Goal: Information Seeking & Learning: Learn about a topic

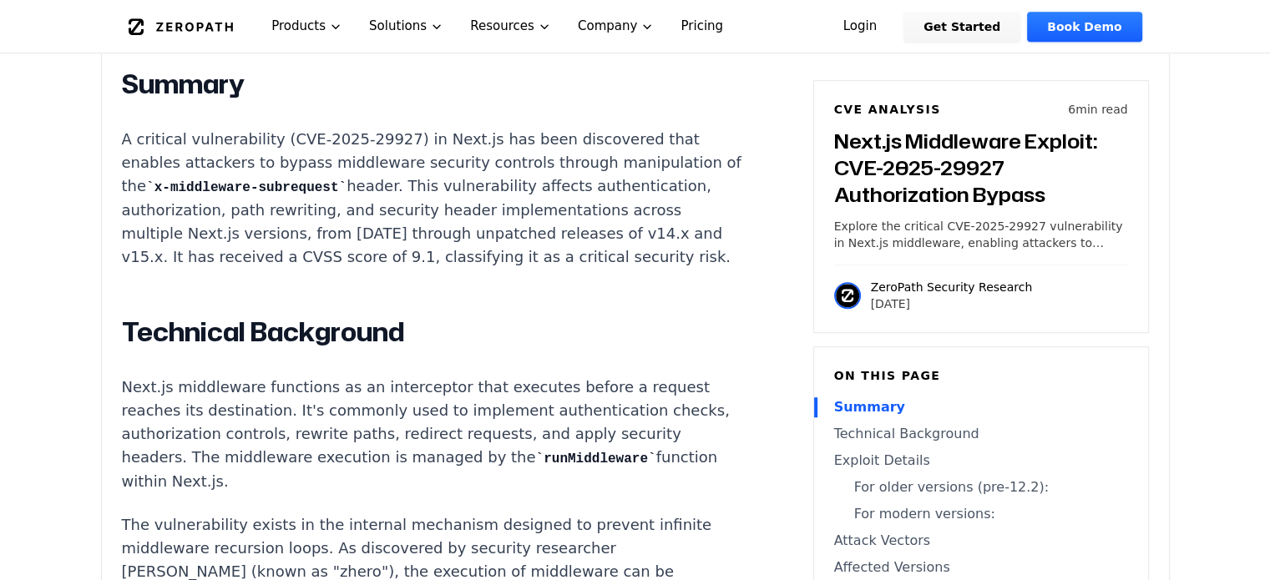
scroll to position [1085, 0]
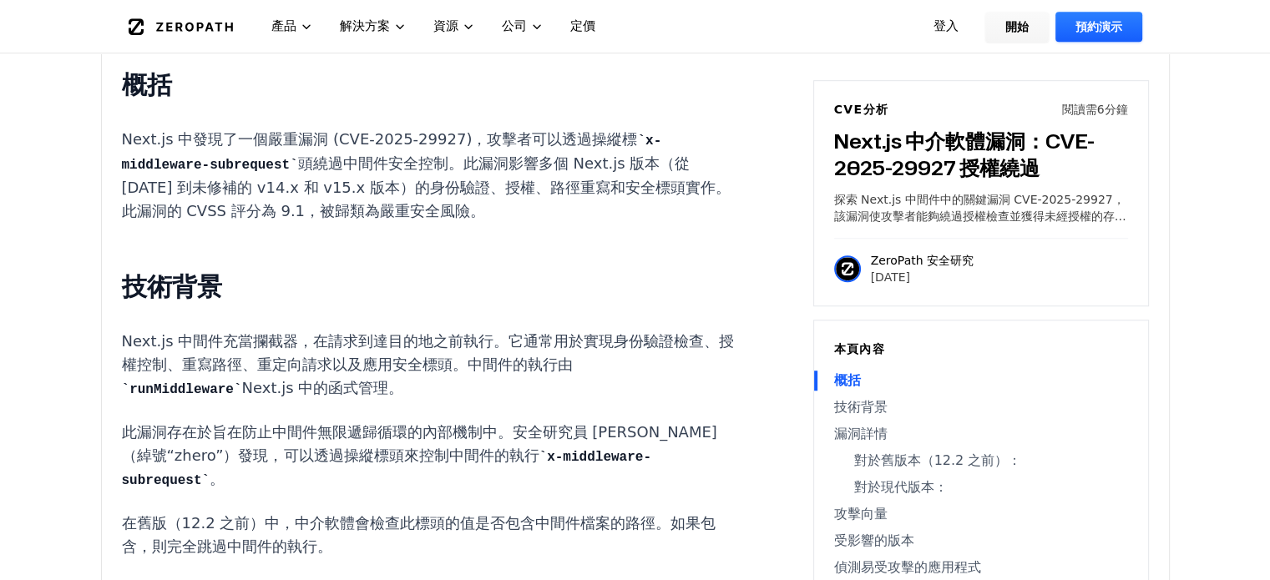
click at [312, 287] on h2 "技術背景" at bounding box center [432, 286] width 621 height 33
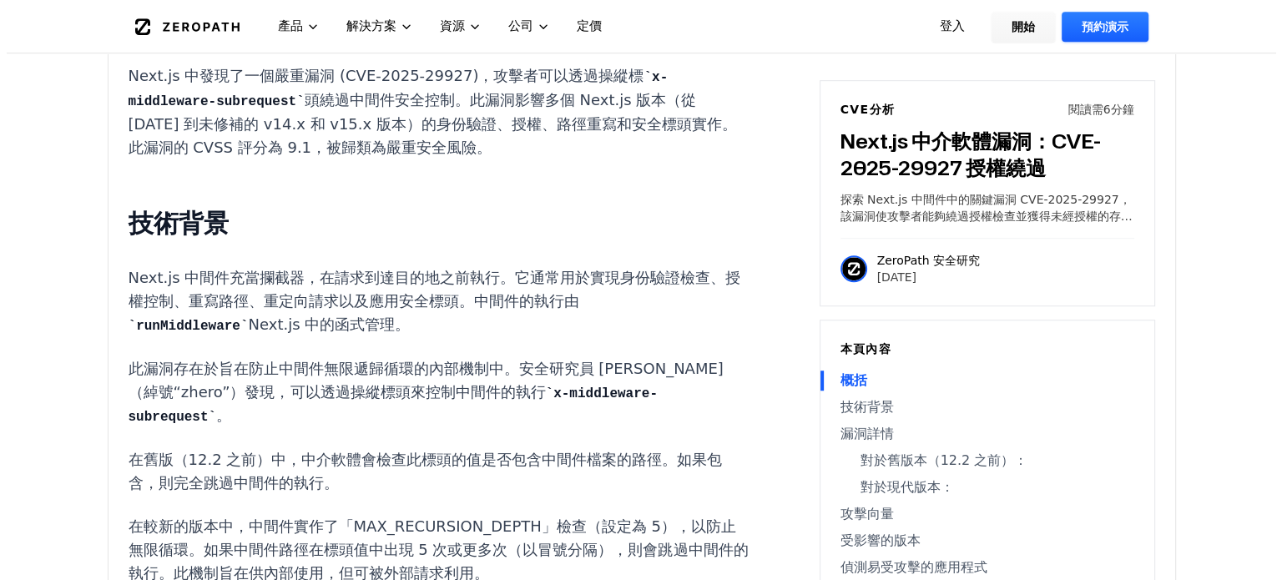
scroll to position [0, 0]
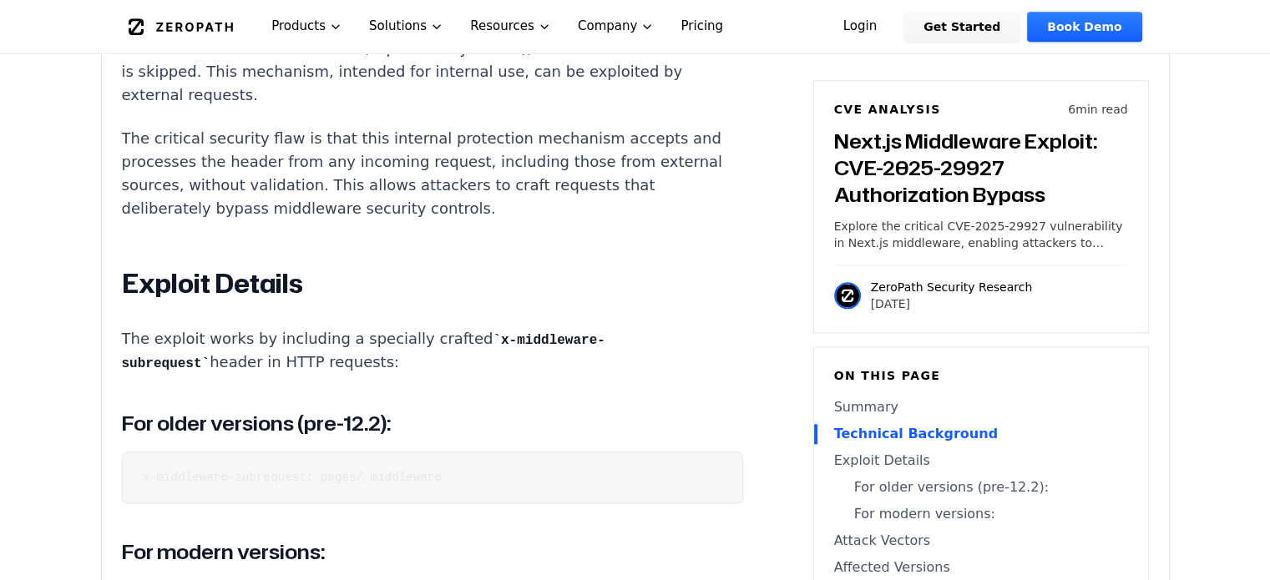
scroll to position [1897, 0]
click at [417, 492] on pre "x-middleware-subrequest: pages/_middleware" at bounding box center [432, 478] width 621 height 52
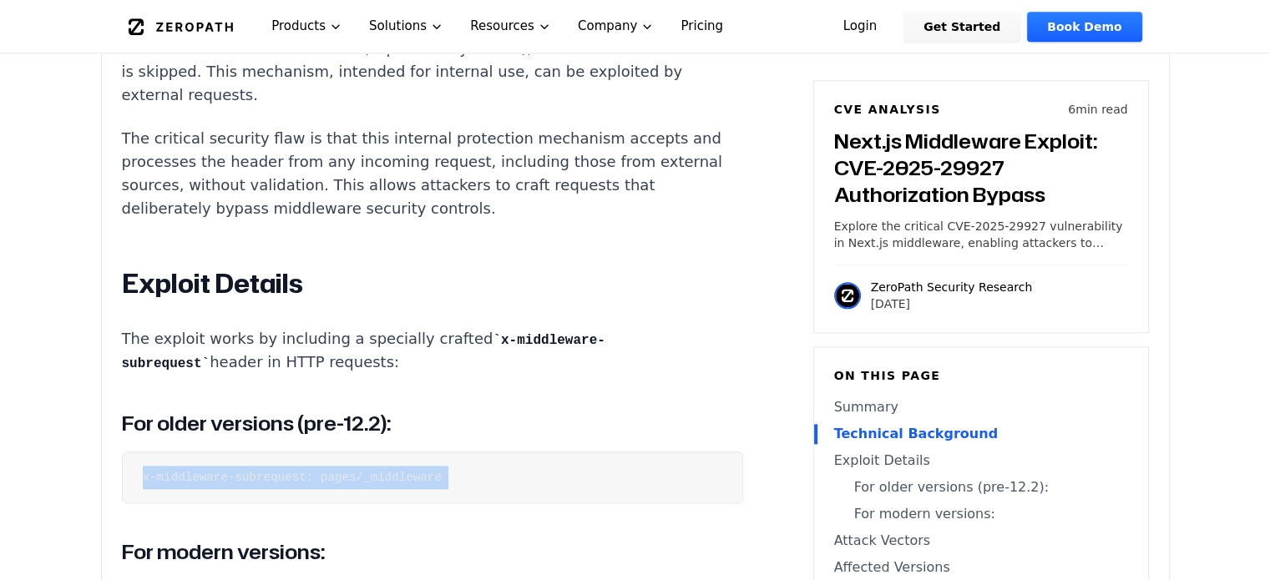
click at [417, 492] on pre "x-middleware-subrequest: pages/_middleware" at bounding box center [432, 478] width 621 height 52
click at [481, 493] on pre "x-middleware-subrequest: pages/_middleware" at bounding box center [432, 478] width 621 height 52
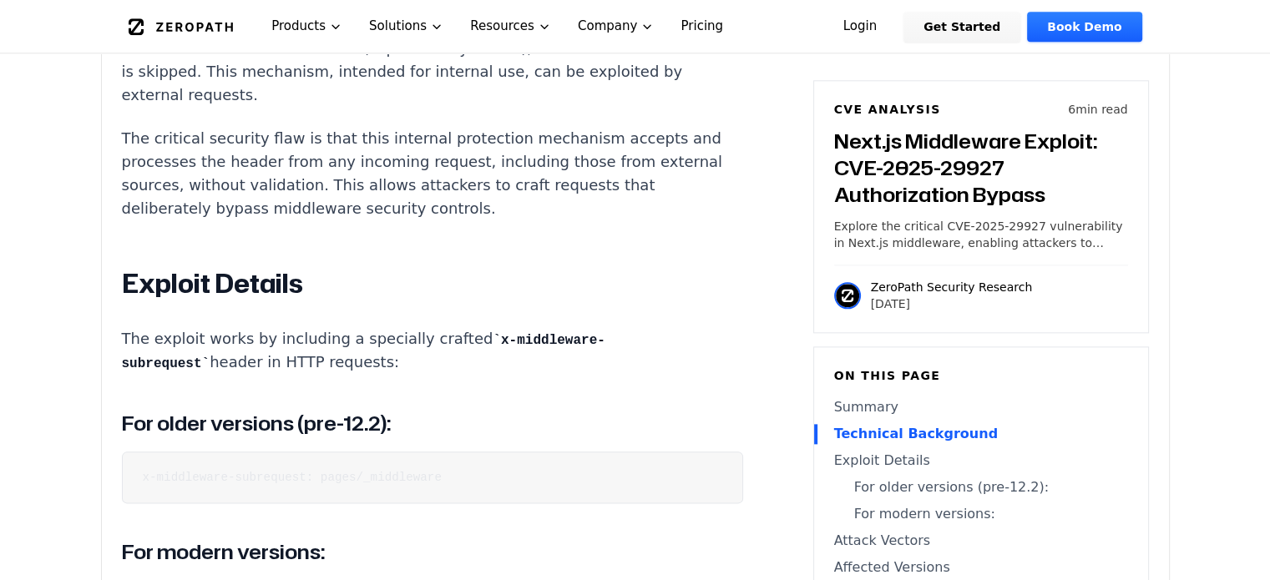
click at [481, 493] on pre "x-middleware-subrequest: pages/_middleware" at bounding box center [432, 478] width 621 height 52
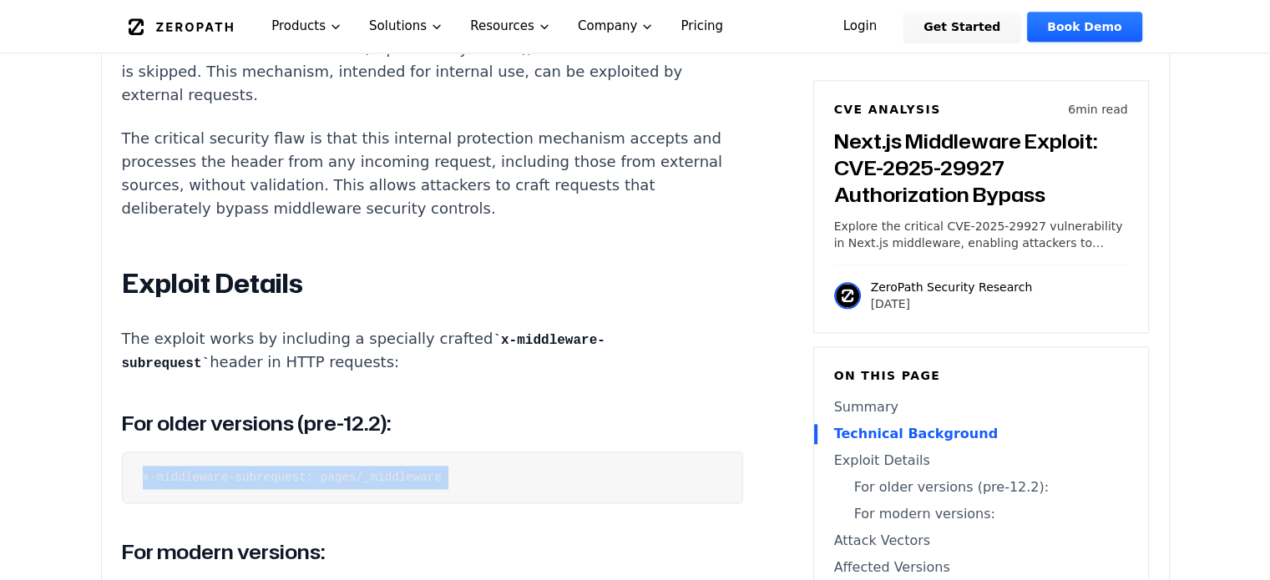
click at [481, 493] on pre "x-middleware-subrequest: pages/_middleware" at bounding box center [432, 478] width 621 height 52
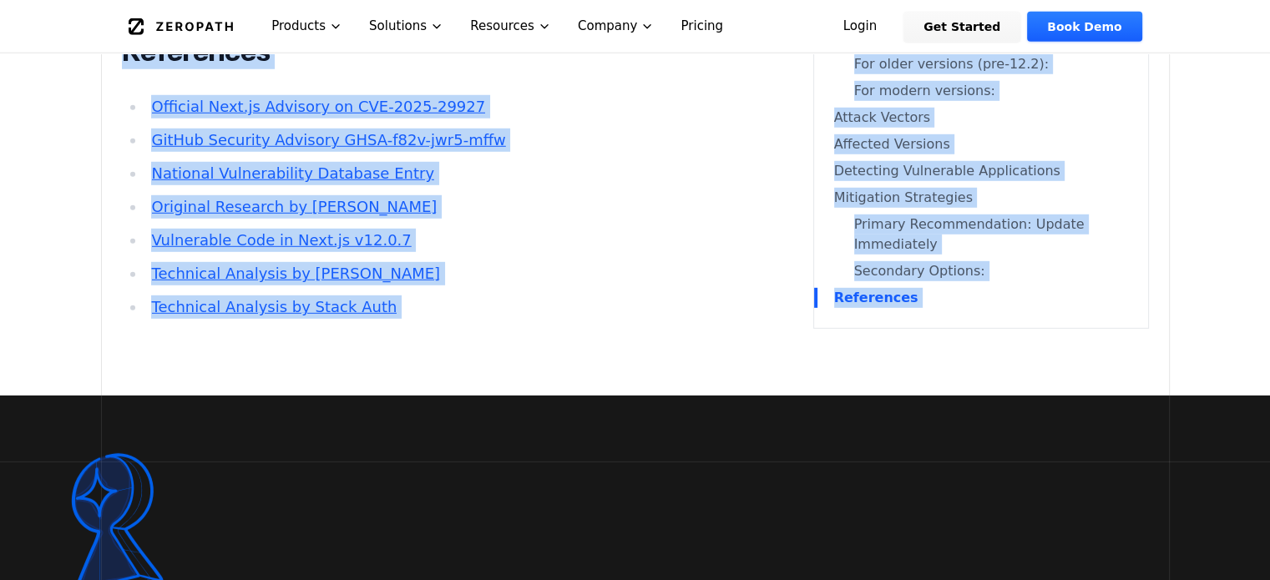
scroll to position [4999, 0]
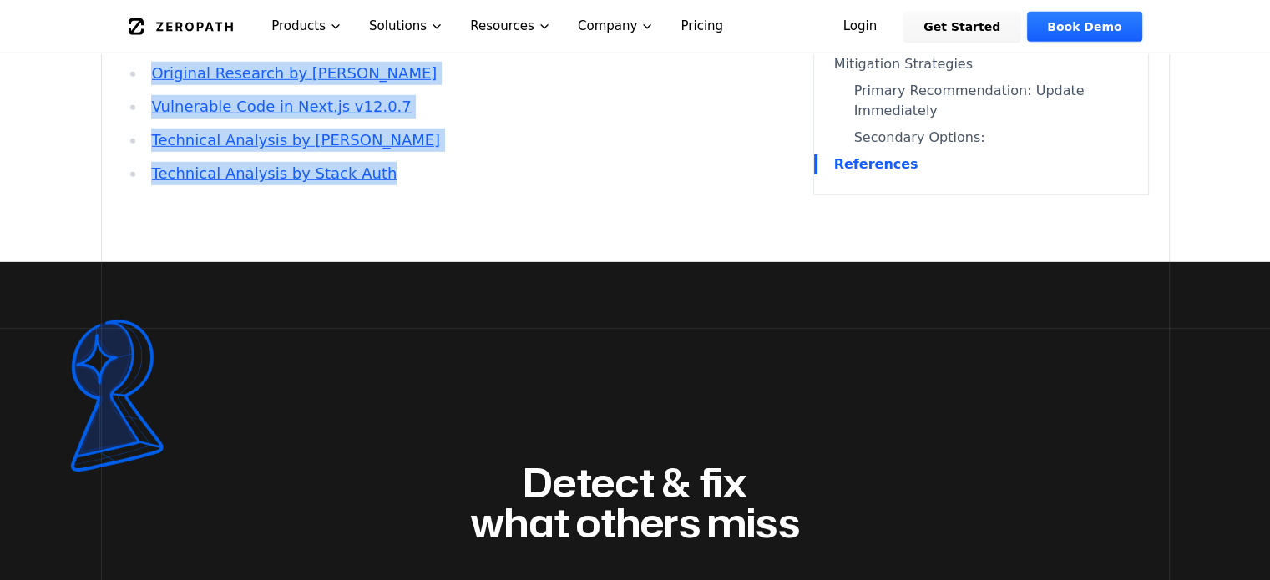
drag, startPoint x: 111, startPoint y: 145, endPoint x: 432, endPoint y: 223, distance: 330.6
copy div "Technical Background Next.js middleware functions as an interceptor that execut…"
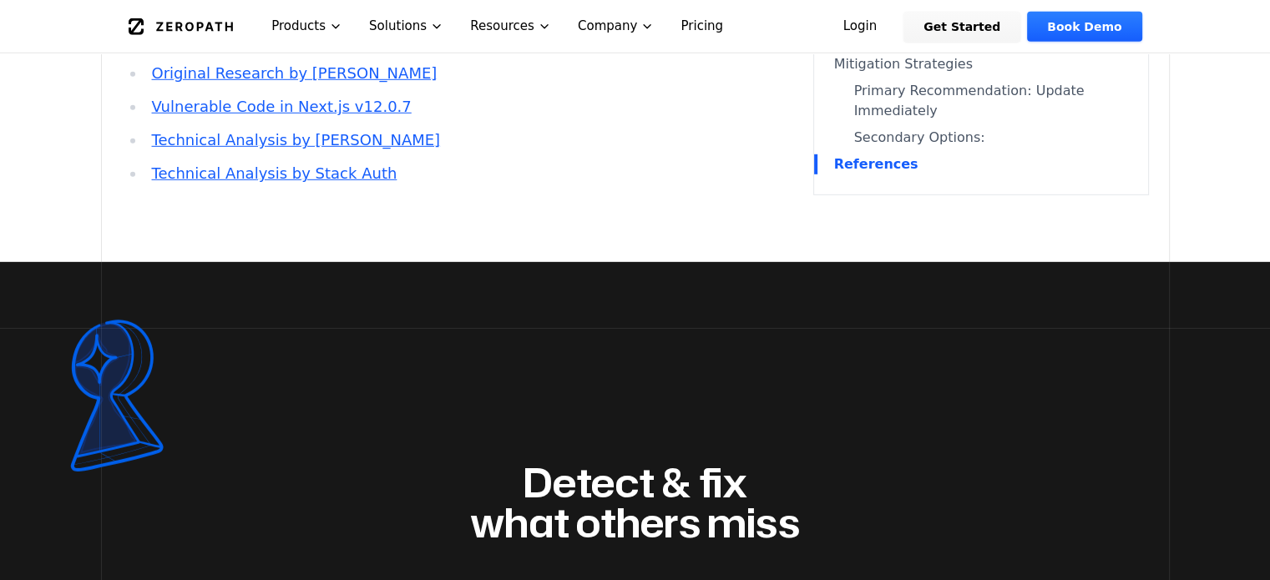
click at [643, 309] on div at bounding box center [635, 295] width 1270 height 67
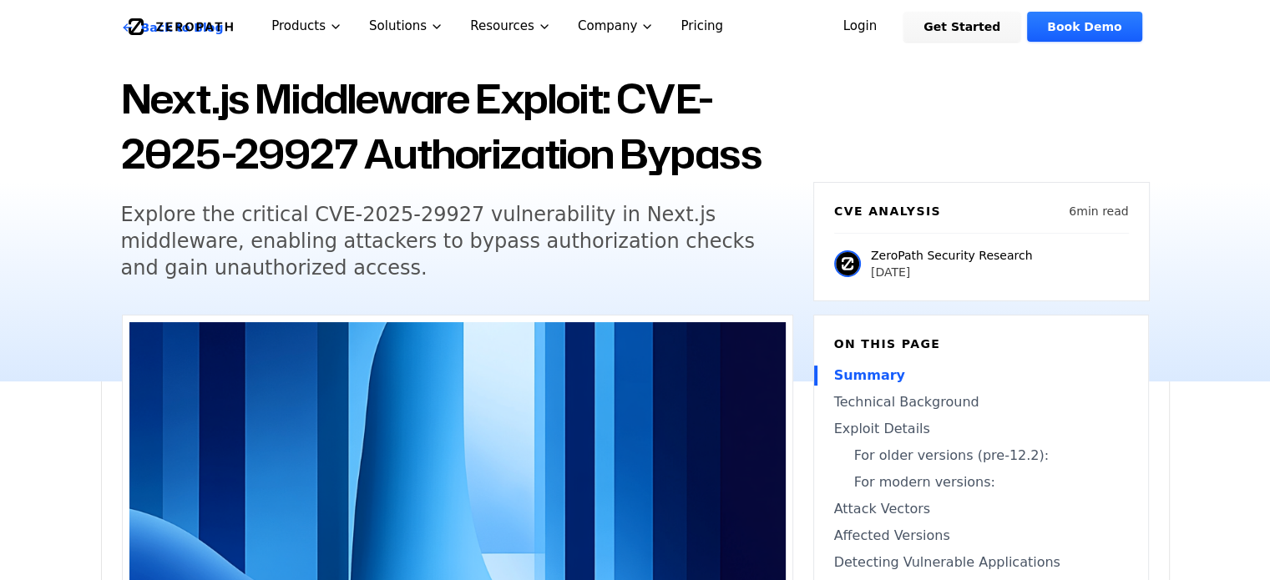
scroll to position [104, 0]
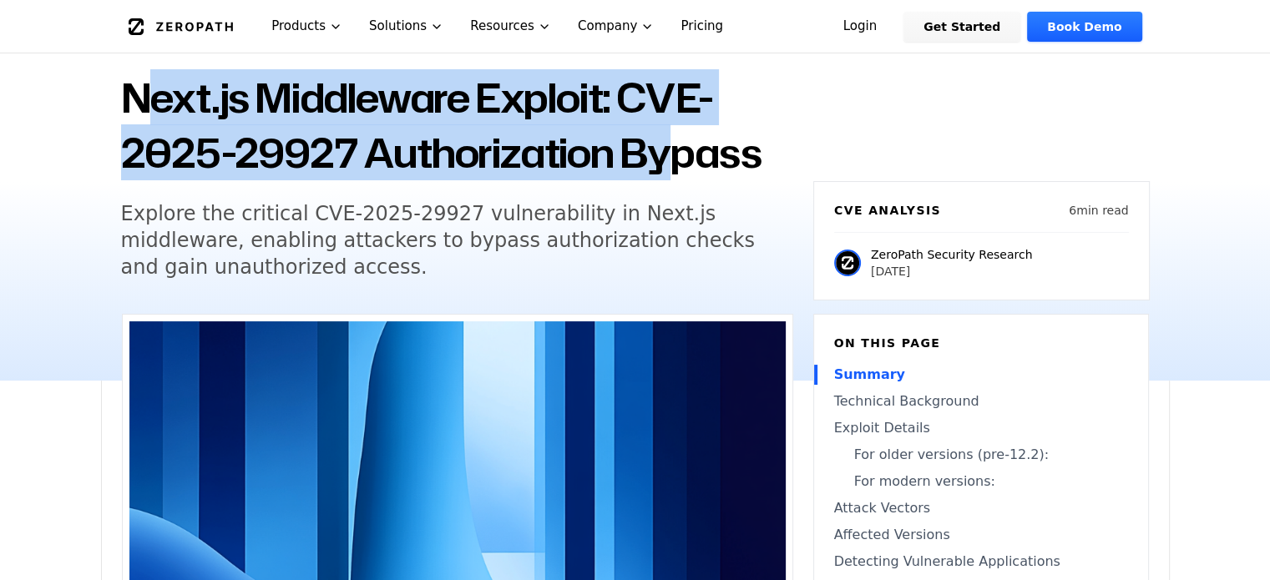
drag, startPoint x: 138, startPoint y: 104, endPoint x: 661, endPoint y: 149, distance: 525.3
click at [661, 149] on h1 "Next.js Middleware Exploit: CVE-2025-29927 Authorization Bypass" at bounding box center [457, 125] width 672 height 110
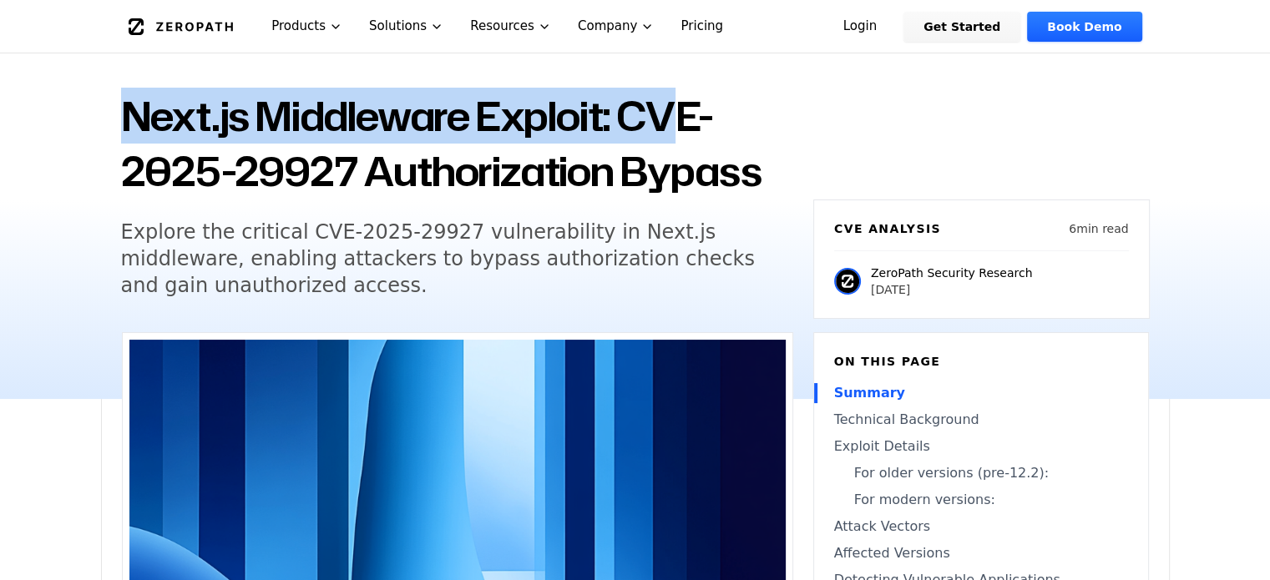
scroll to position [83, 0]
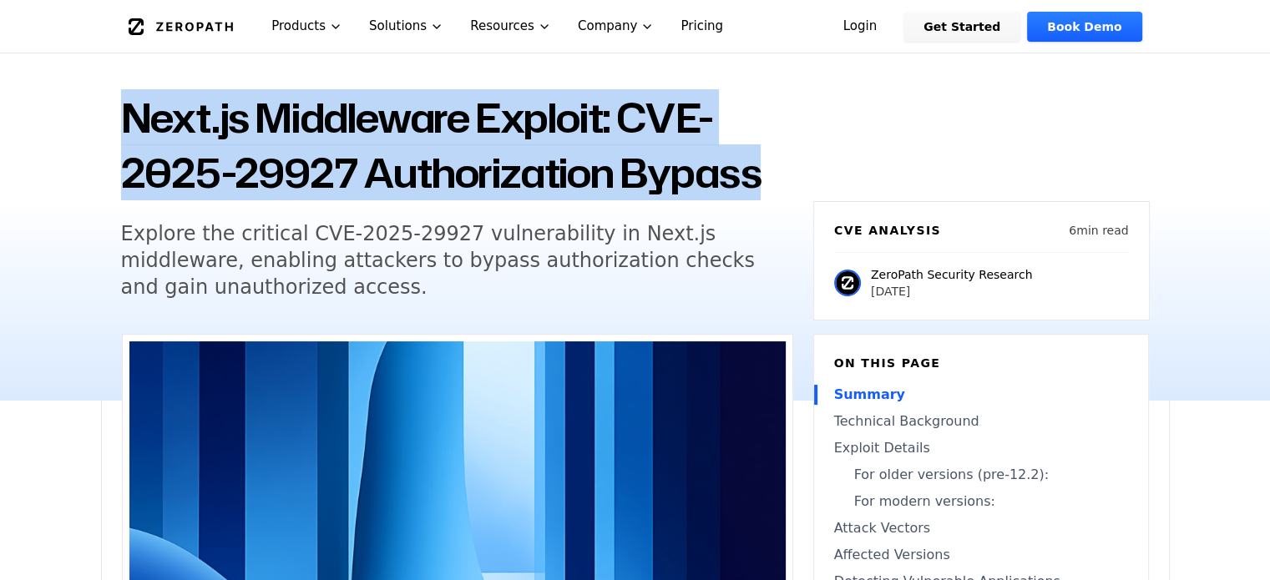
drag, startPoint x: 127, startPoint y: 97, endPoint x: 768, endPoint y: 159, distance: 644.1
click at [768, 159] on h1 "Next.js Middleware Exploit: CVE-2025-29927 Authorization Bypass" at bounding box center [457, 145] width 672 height 110
copy h1 "Next.js Middleware Exploit: CVE-2025-29927 Authorization Bypass"
click at [654, 144] on h1 "Next.js Middleware Exploit: CVE-2025-29927 Authorization Bypass" at bounding box center [457, 145] width 672 height 110
